Goal: Check status: Check status

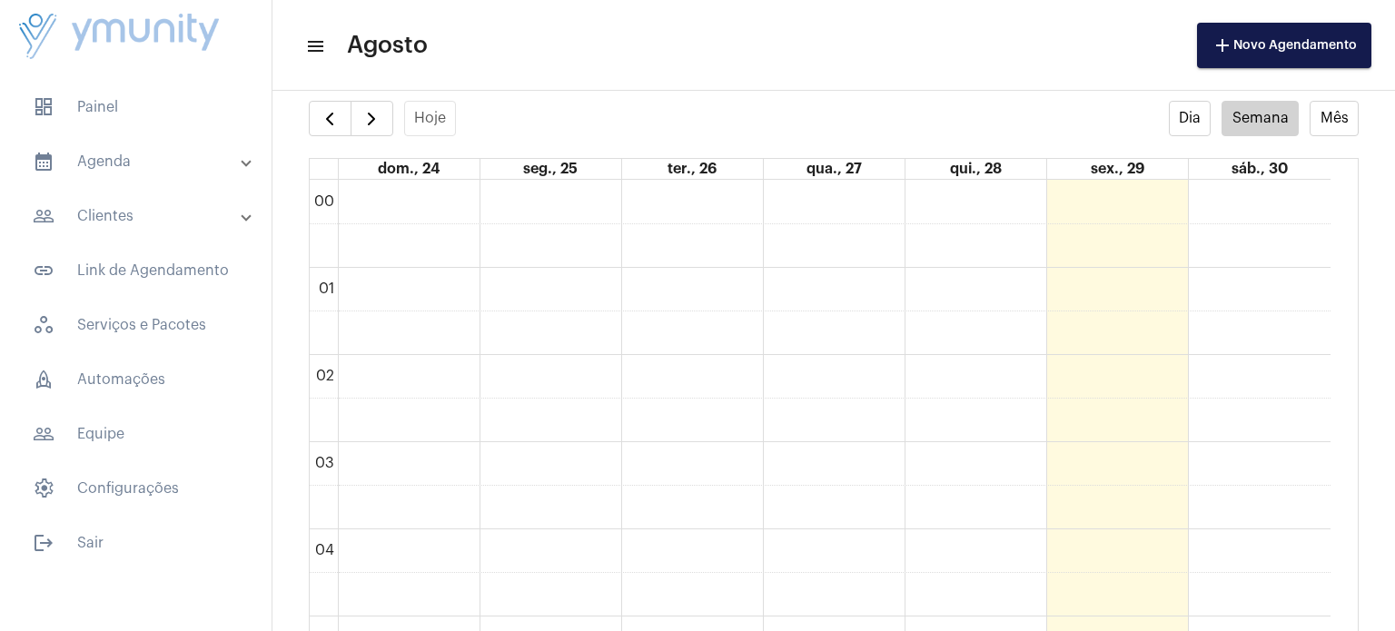
scroll to position [581, 0]
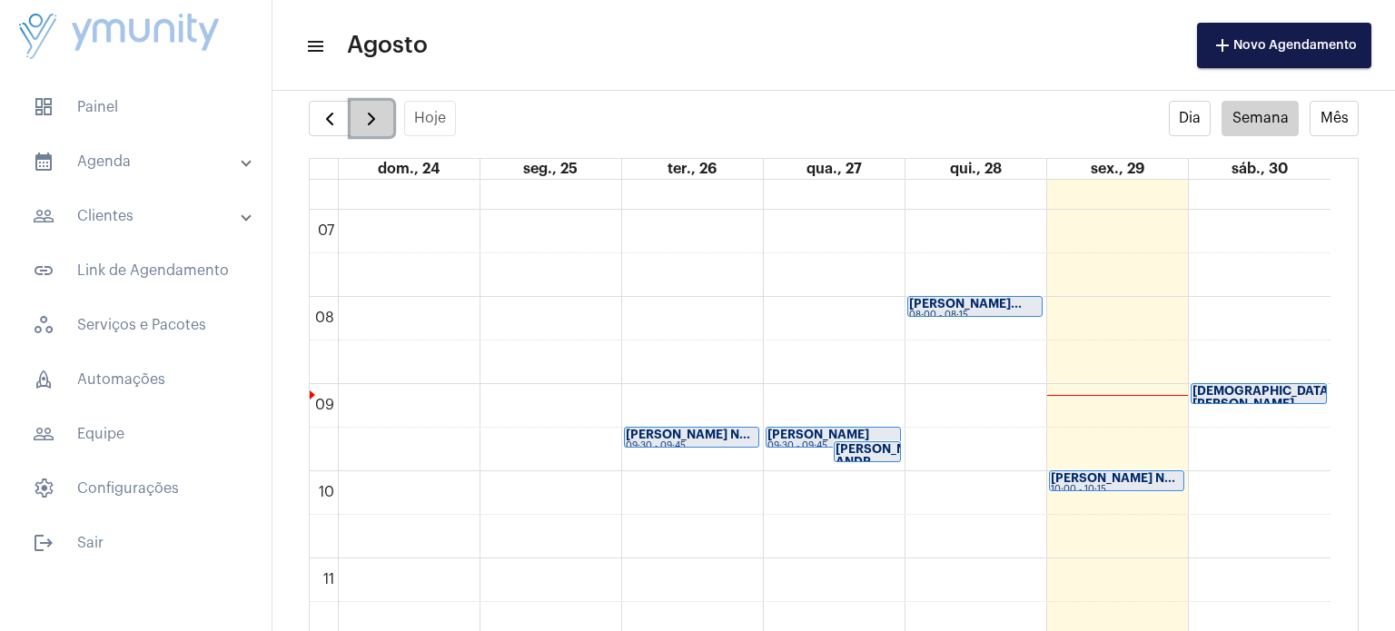
click at [378, 111] on span "button" at bounding box center [372, 119] width 22 height 22
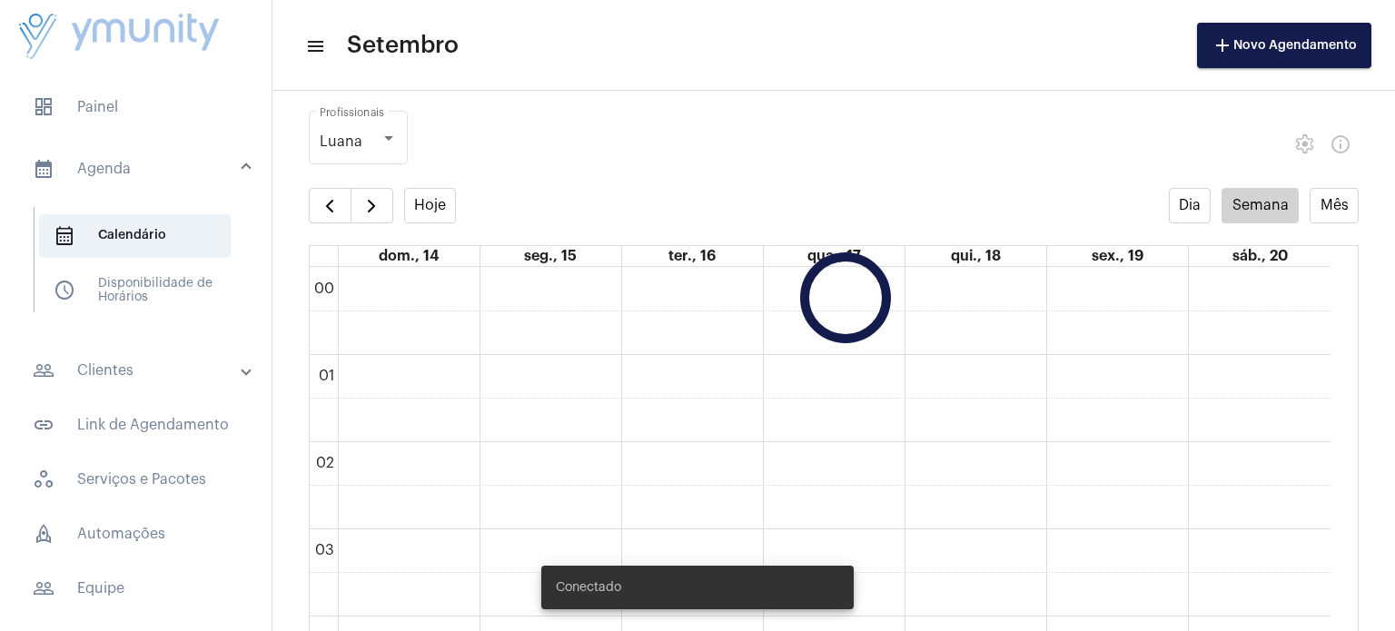
scroll to position [523, 0]
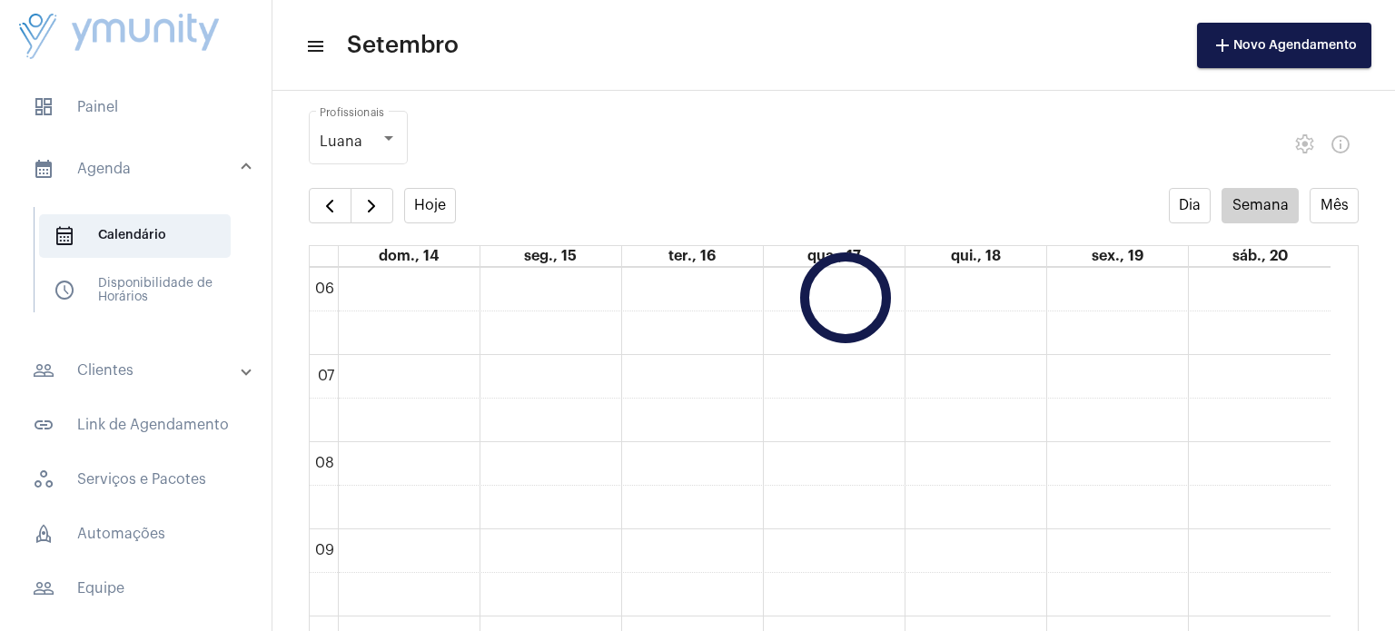
click at [370, 203] on span "button" at bounding box center [372, 206] width 22 height 22
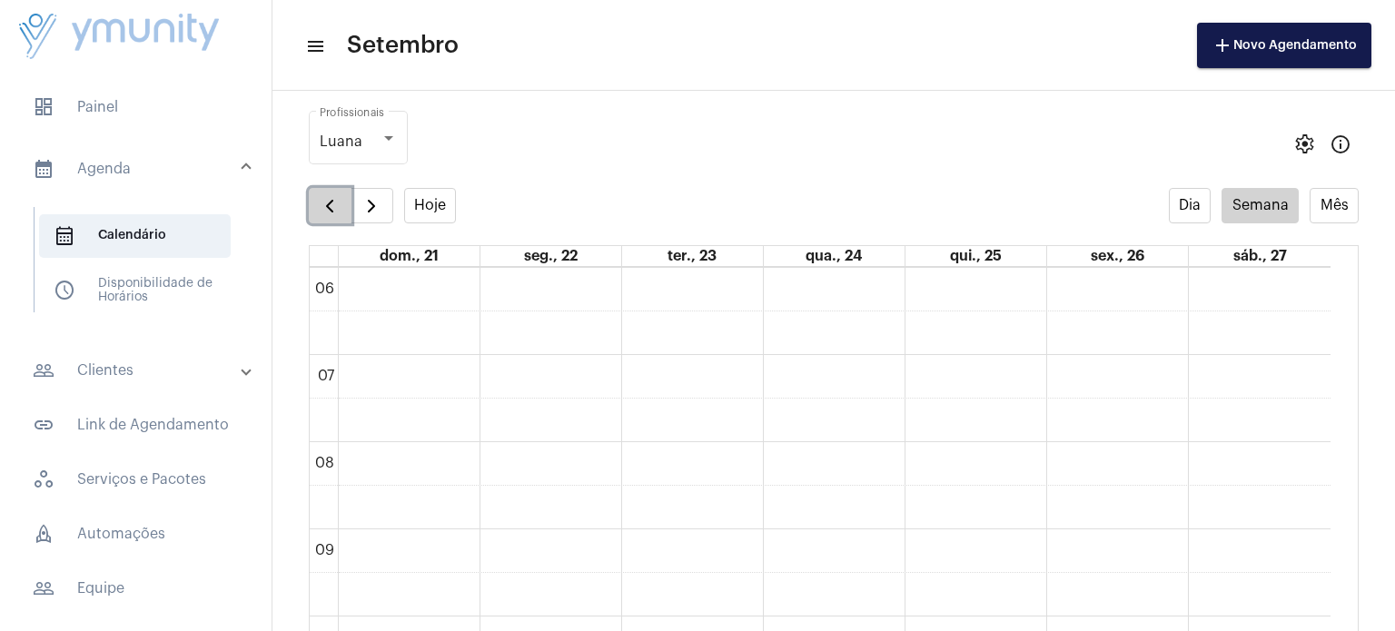
click at [338, 206] on span "button" at bounding box center [330, 206] width 22 height 22
